Goal: Navigation & Orientation: Find specific page/section

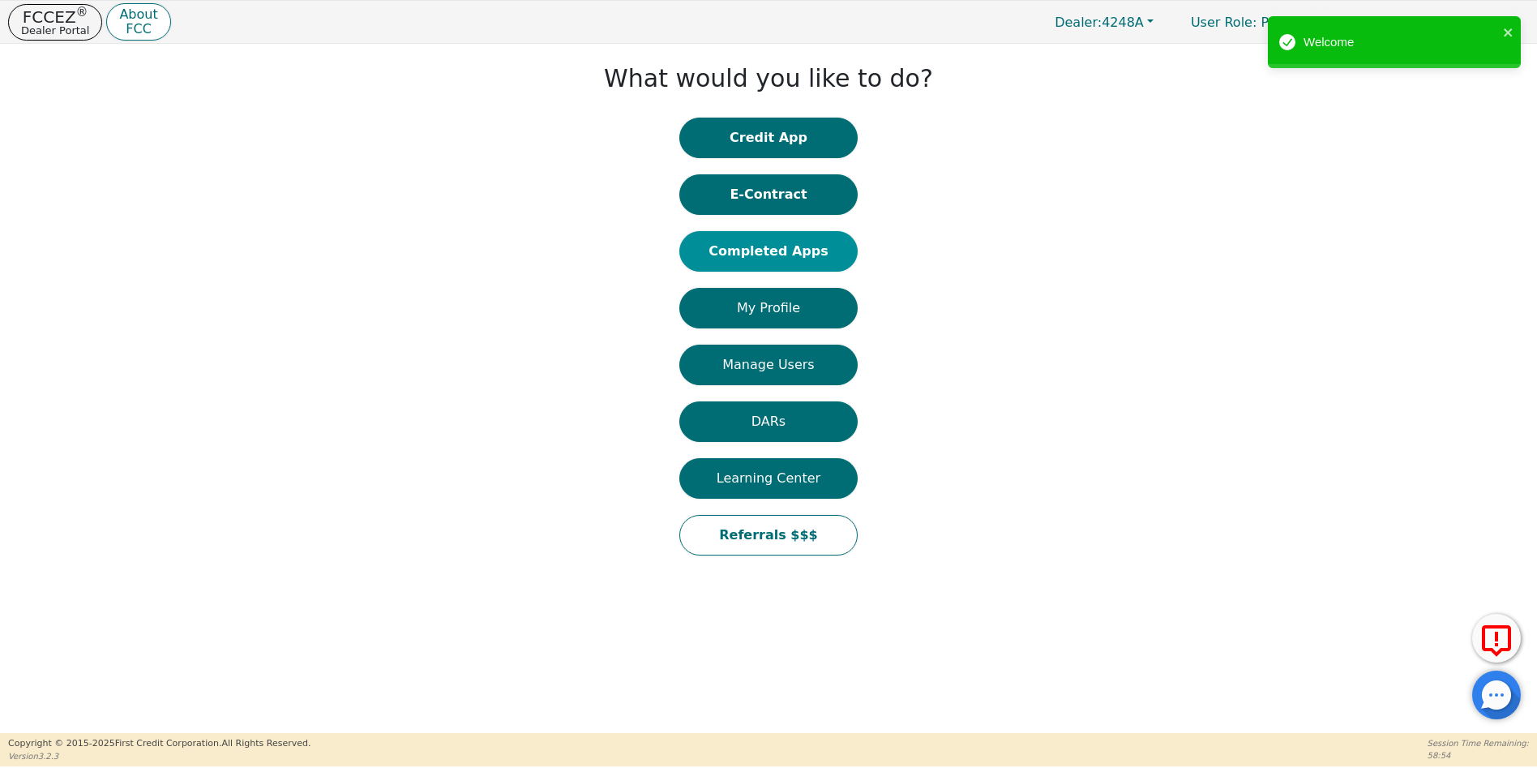
click at [759, 246] on button "Completed Apps" at bounding box center [768, 251] width 178 height 41
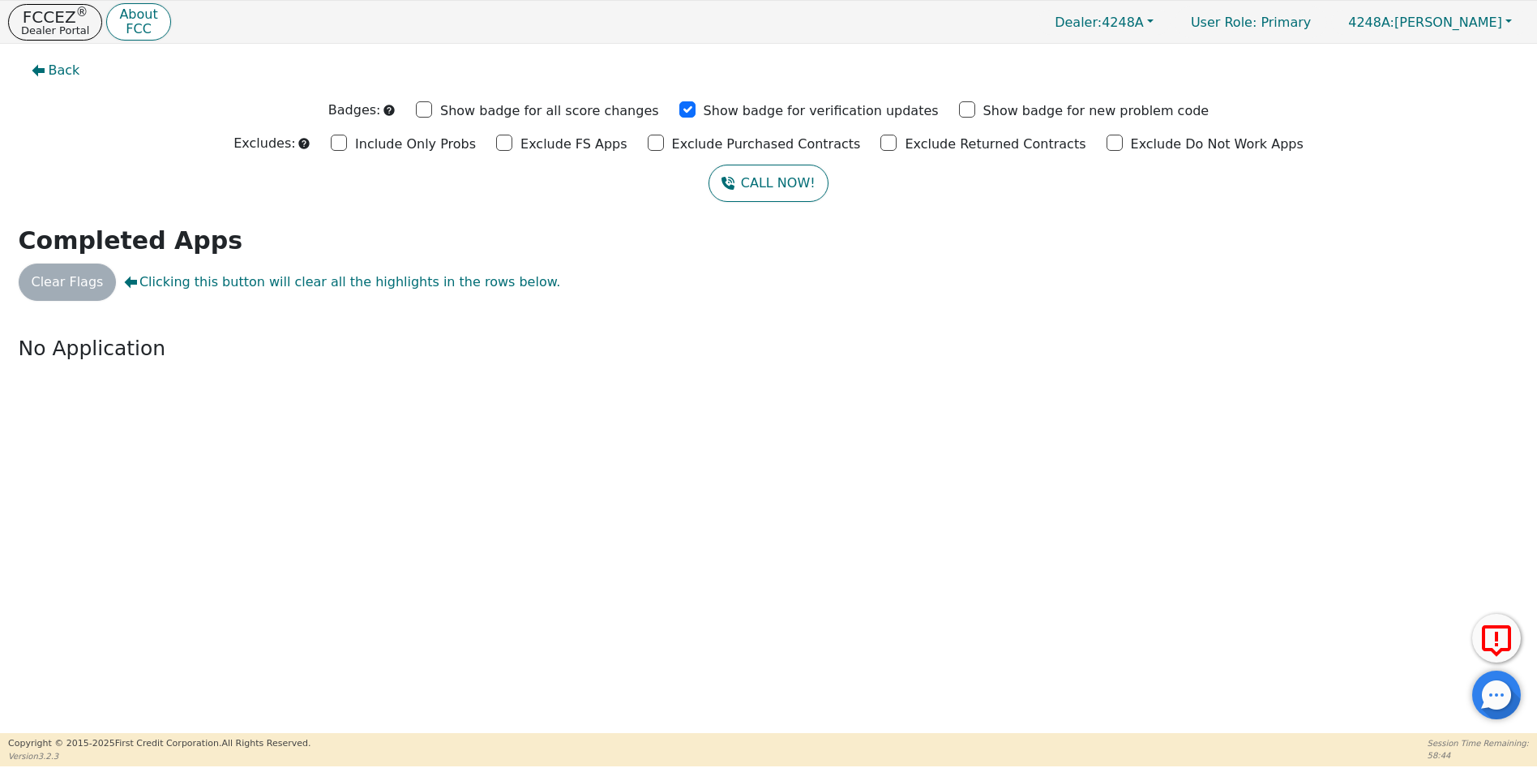
click at [994, 532] on div "Back Badges: Show badge for all score changes Show badge for verification updat…" at bounding box center [768, 388] width 1537 height 689
click at [56, 21] on p "FCCEZ ®" at bounding box center [55, 17] width 68 height 16
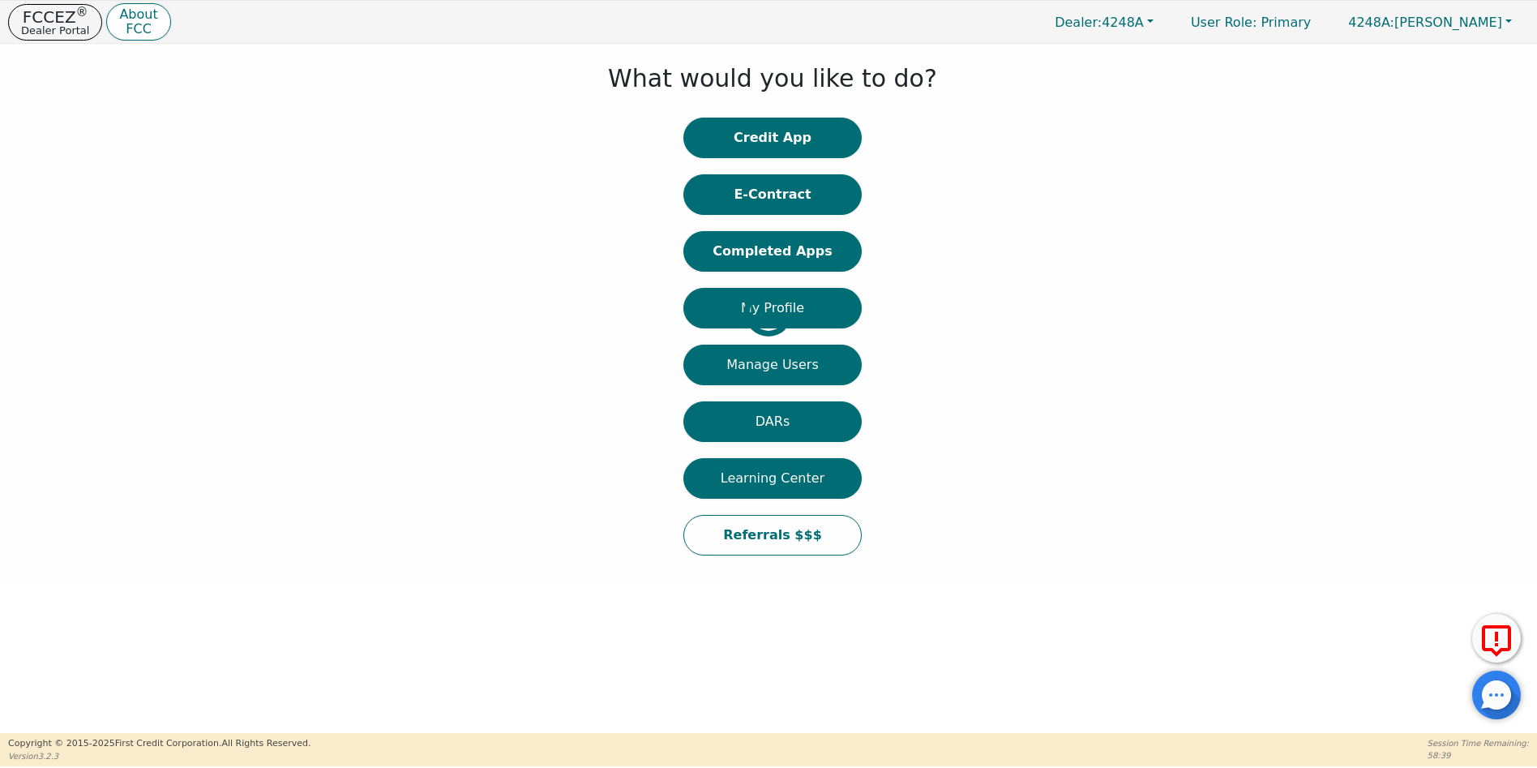
click at [12, 253] on div at bounding box center [12, 312] width 0 height 520
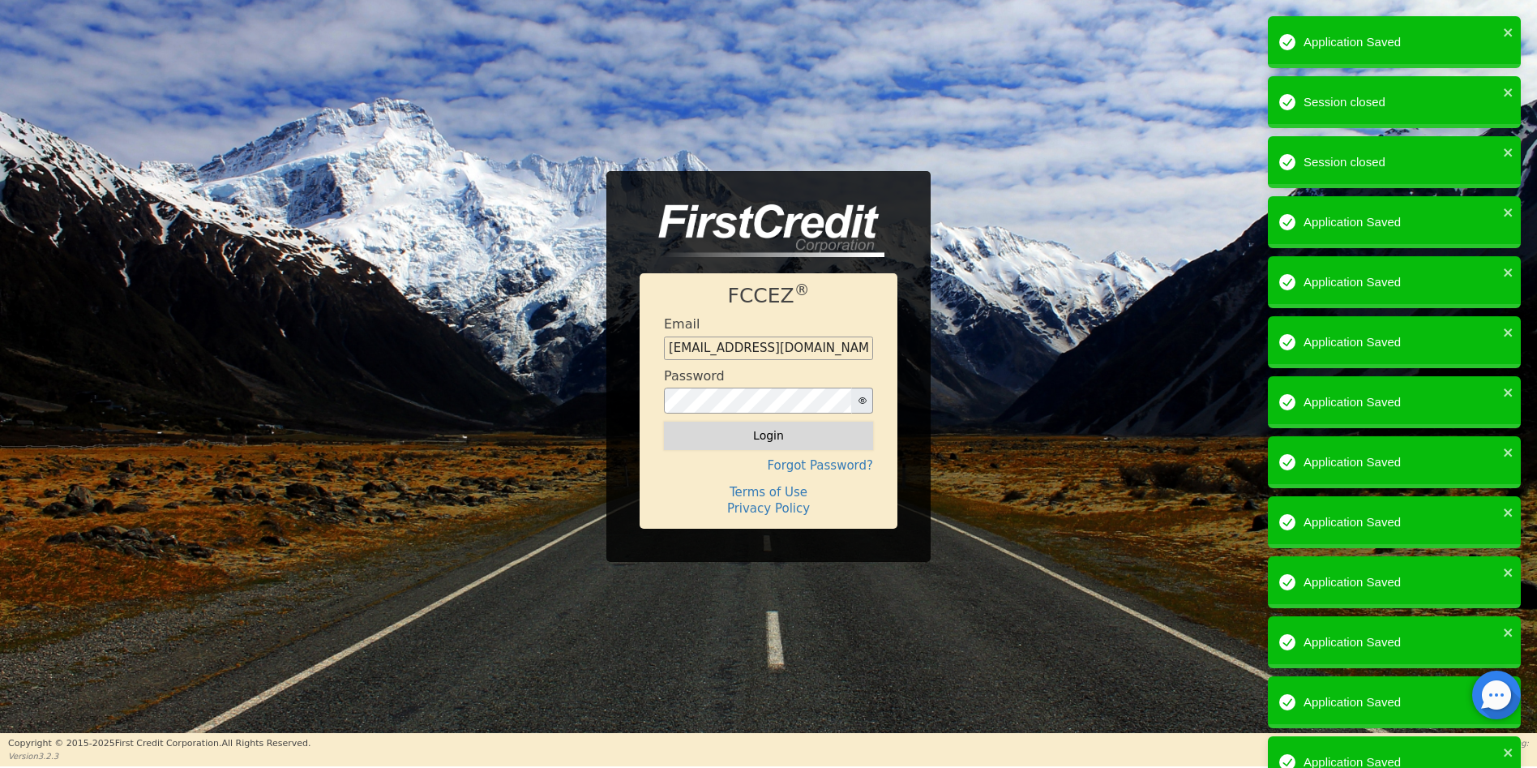
click at [785, 438] on button "Login" at bounding box center [768, 435] width 209 height 28
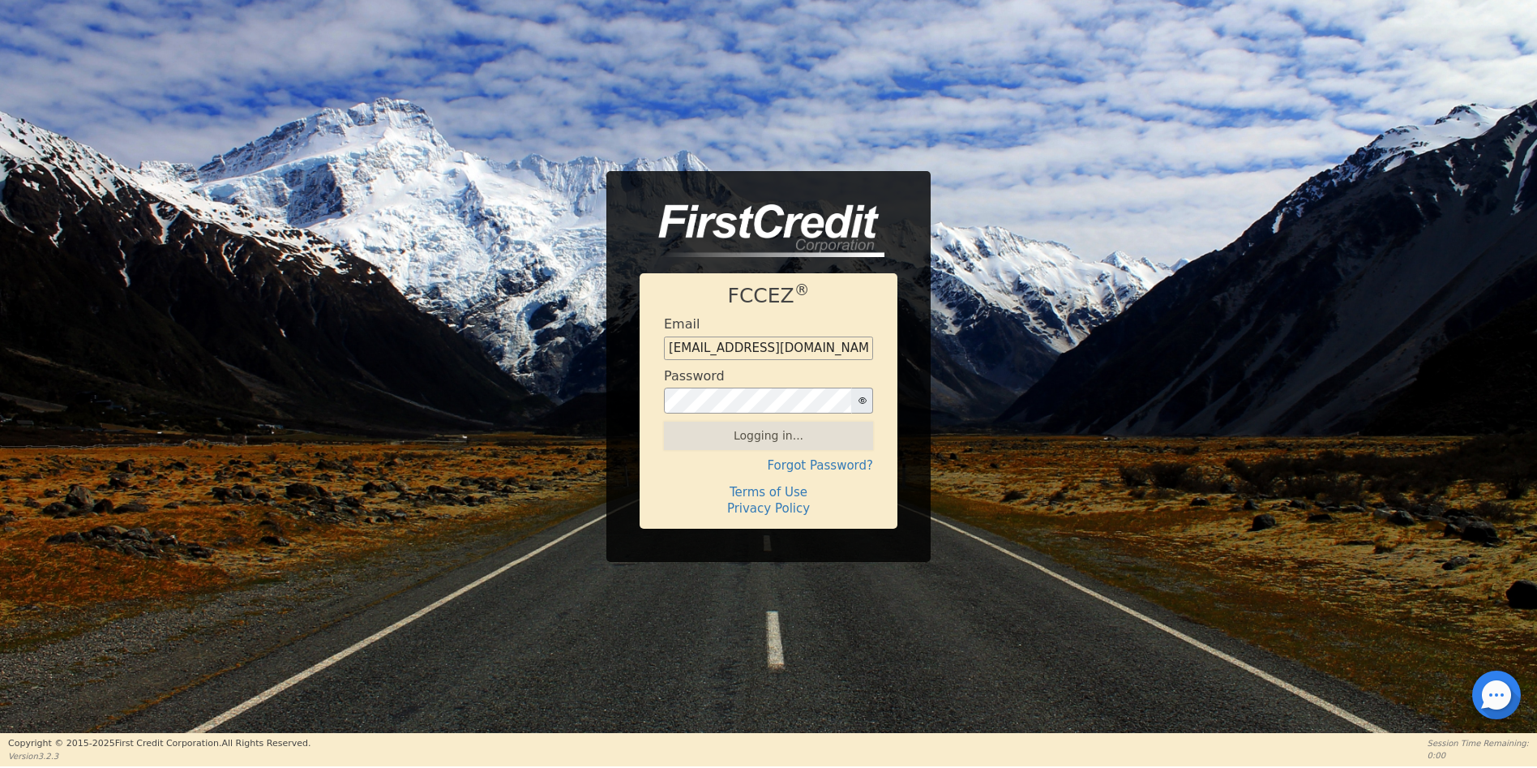
click at [765, 441] on div "Logging in..." at bounding box center [768, 435] width 209 height 28
click at [762, 432] on div "Logging in..." at bounding box center [768, 435] width 209 height 28
click at [754, 430] on div "Logging in..." at bounding box center [768, 435] width 209 height 28
